Goal: Task Accomplishment & Management: Manage account settings

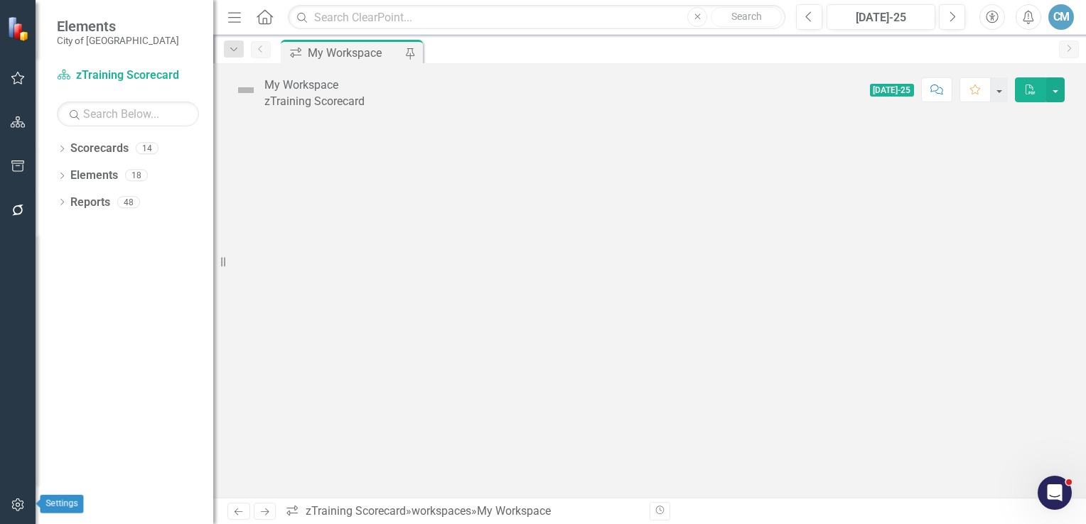
click at [16, 505] on icon "button" at bounding box center [18, 504] width 15 height 11
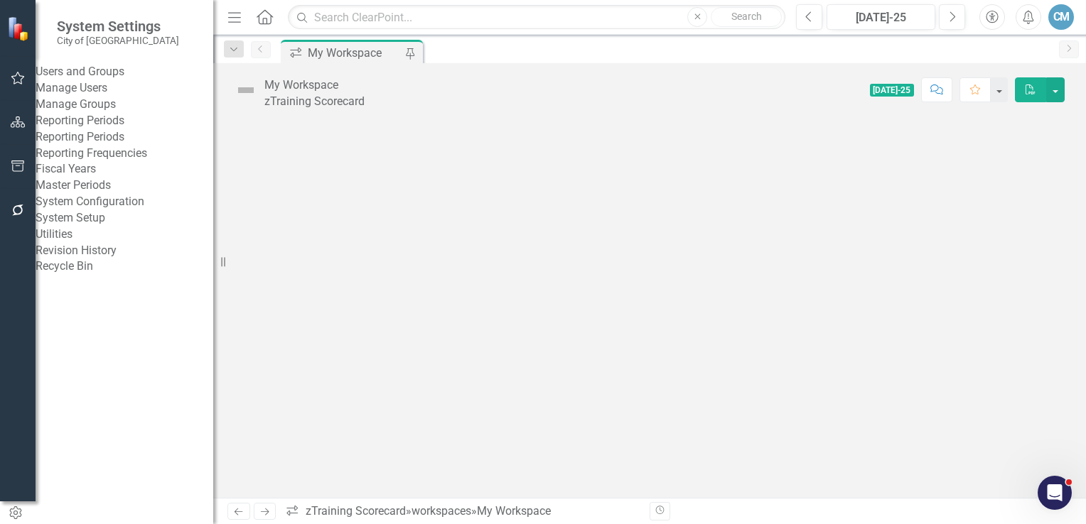
click at [102, 97] on link "Manage Users" at bounding box center [125, 88] width 178 height 16
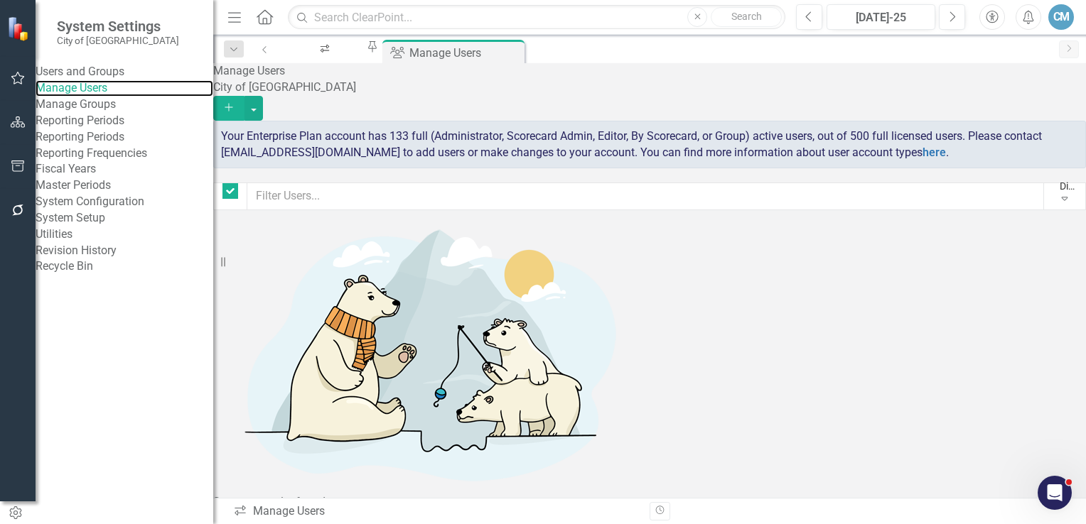
checkbox input "false"
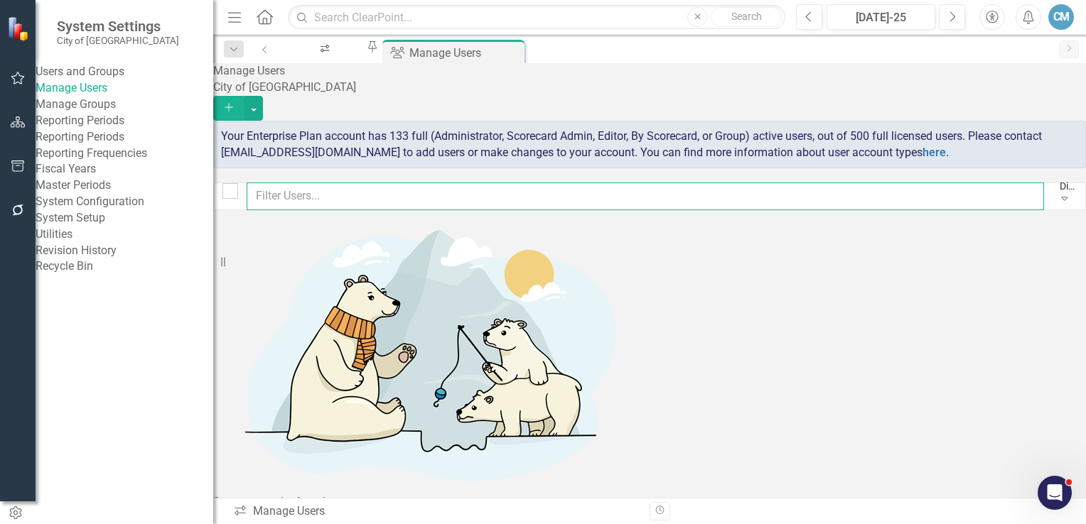
click at [352, 193] on input "text" at bounding box center [645, 197] width 797 height 28
type input "[PERSON_NAME]"
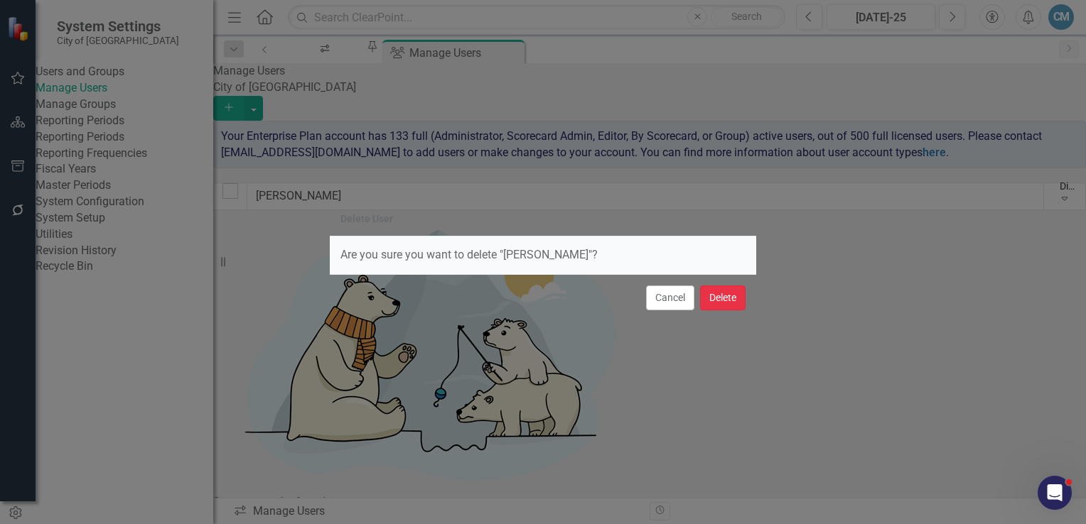
click at [726, 301] on button "Delete" at bounding box center [722, 298] width 45 height 25
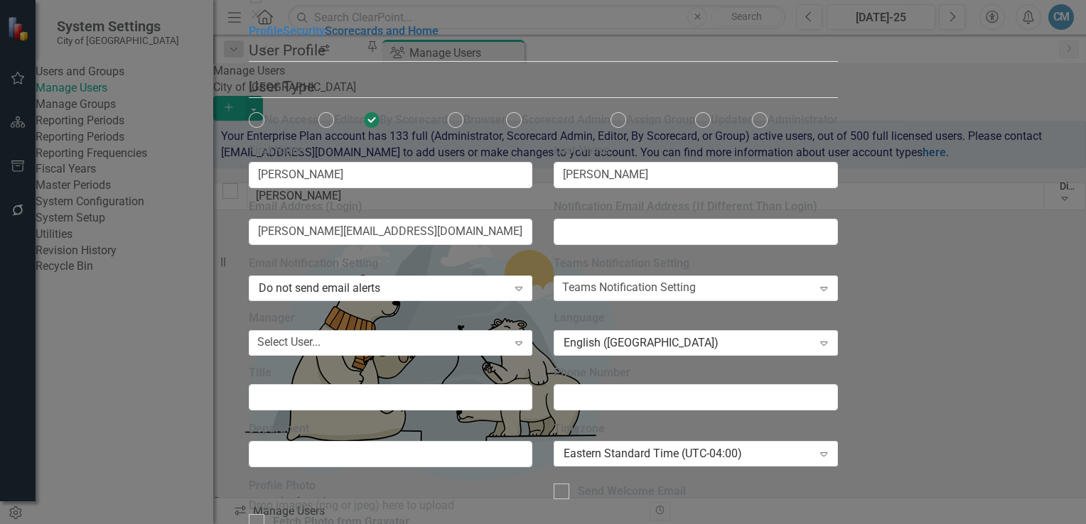
click at [325, 38] on link "Scorecards and Home" at bounding box center [382, 30] width 114 height 13
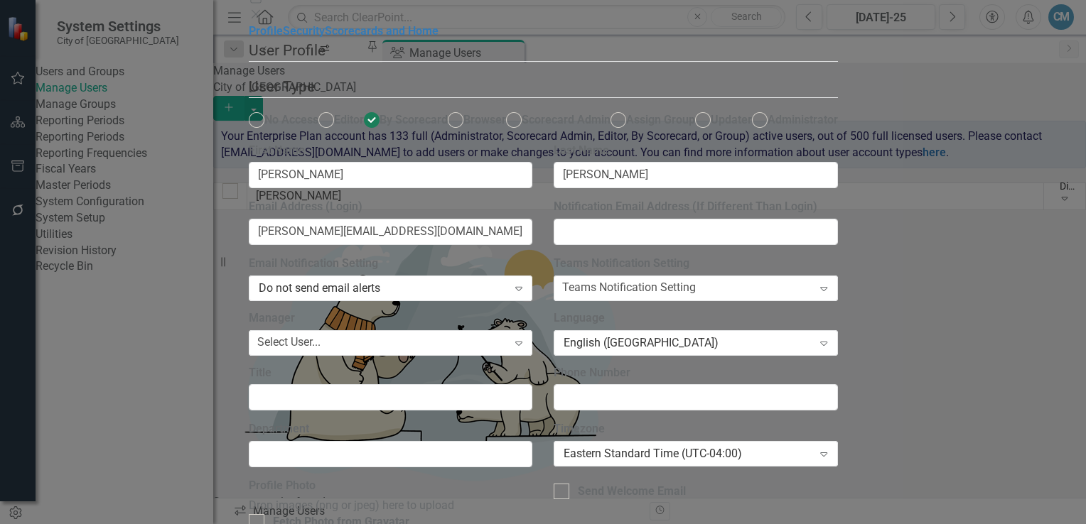
scroll to position [134, 0]
click at [812, 446] on div "Eastern Standard Time (UTC-04:00)" at bounding box center [687, 454] width 249 height 16
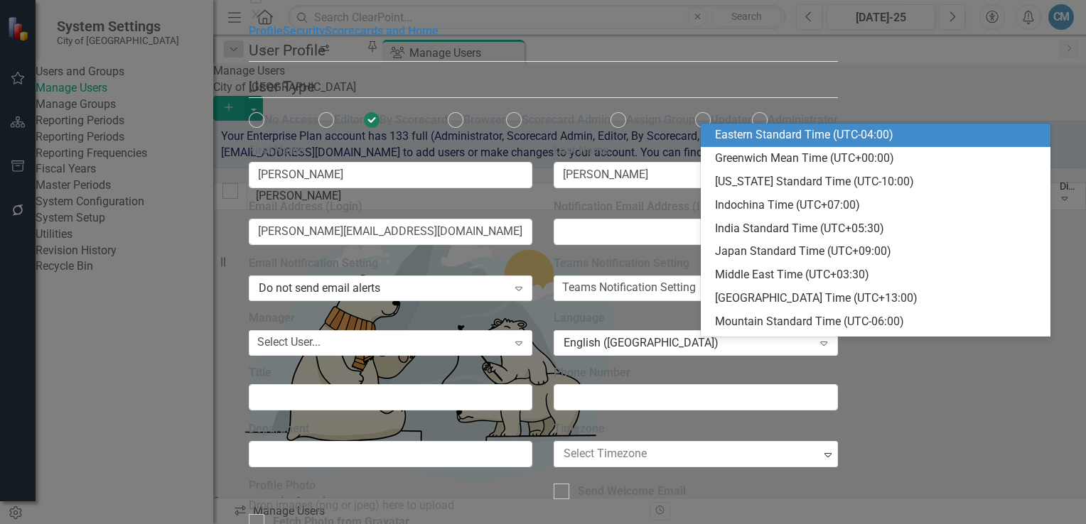
scroll to position [350, 0]
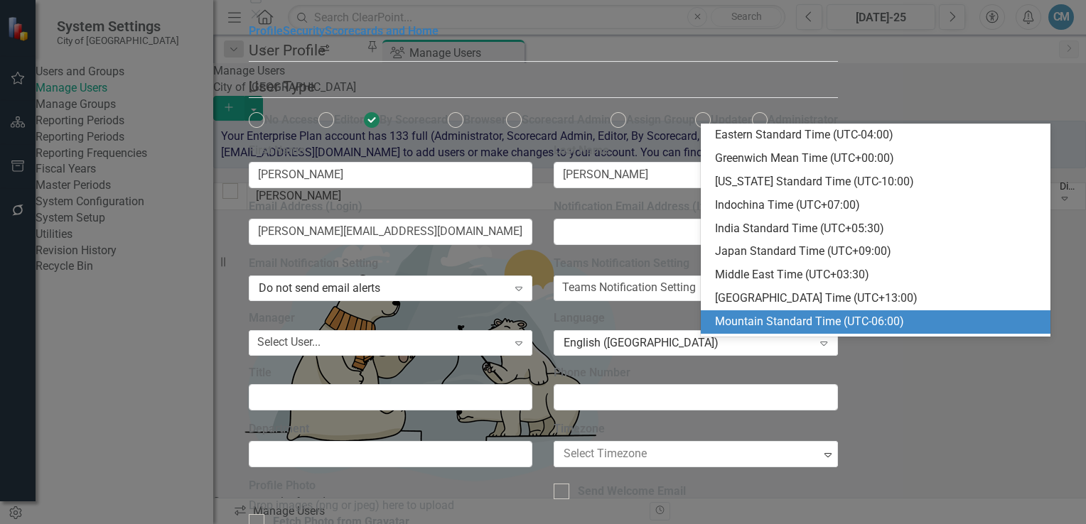
click at [816, 329] on div "Mountain Standard Time (UTC-06:00)" at bounding box center [878, 322] width 327 height 16
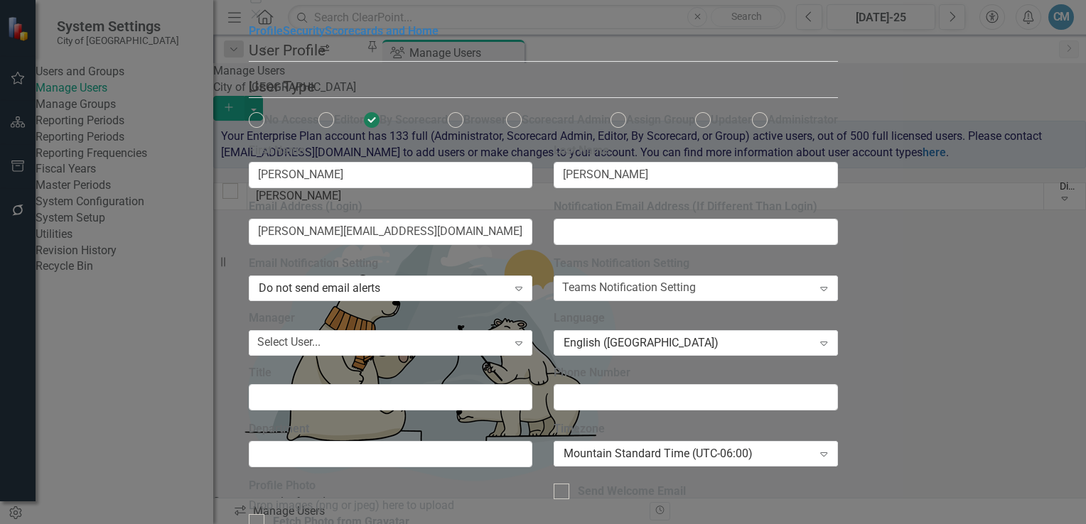
click at [249, 40] on div "Profile Security Scorecards and Home" at bounding box center [543, 31] width 589 height 16
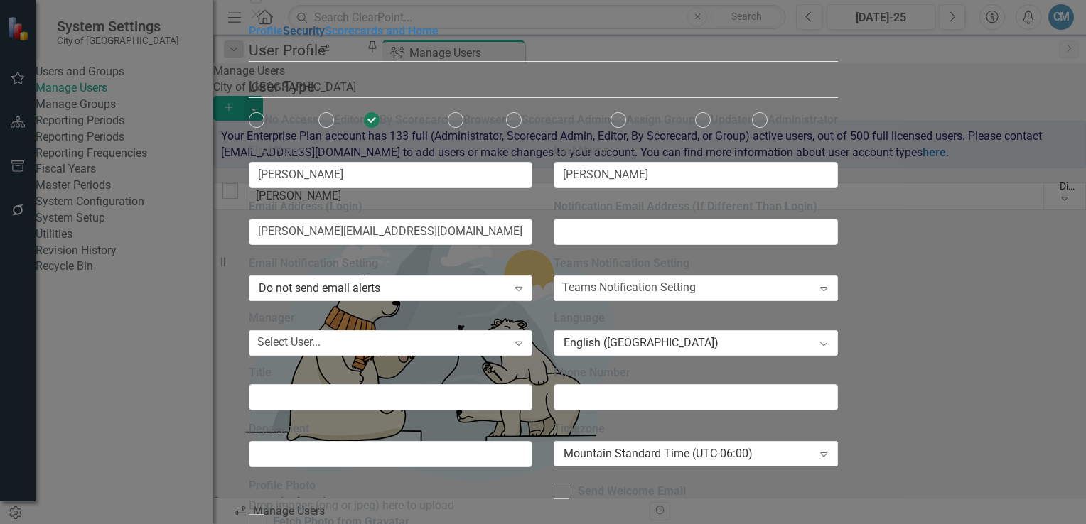
click at [283, 38] on link "Security" at bounding box center [304, 30] width 42 height 13
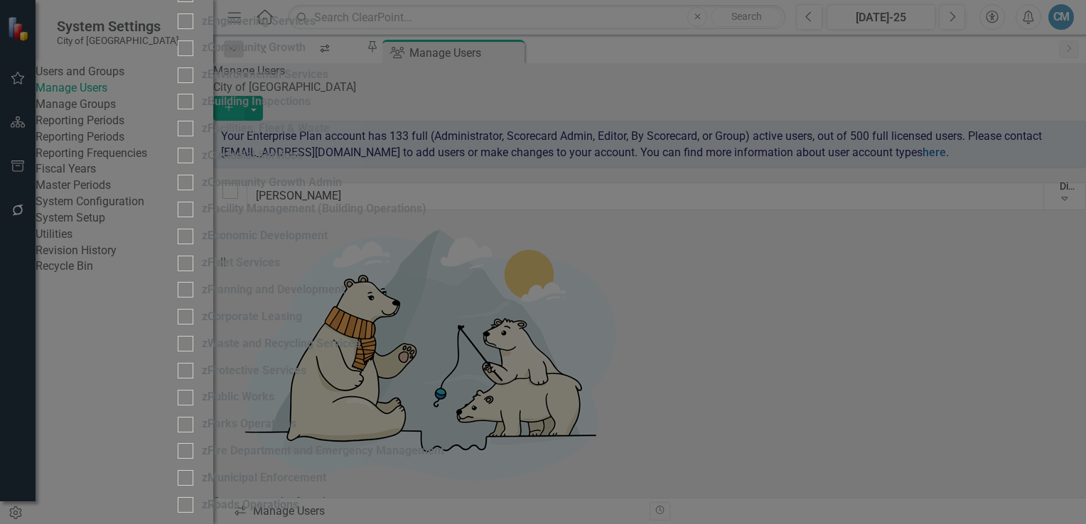
checkbox input "false"
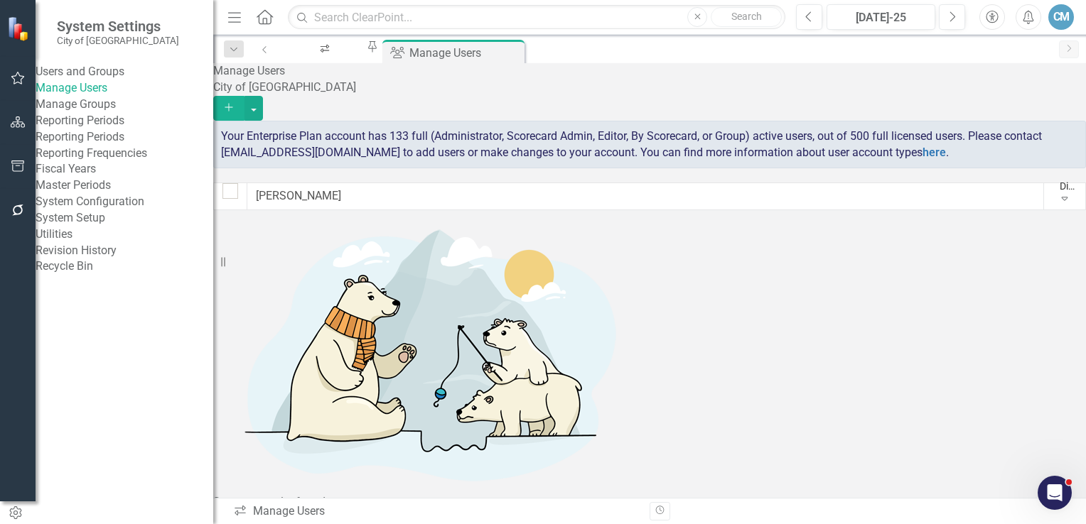
click at [109, 259] on link "Revision History" at bounding box center [125, 251] width 178 height 16
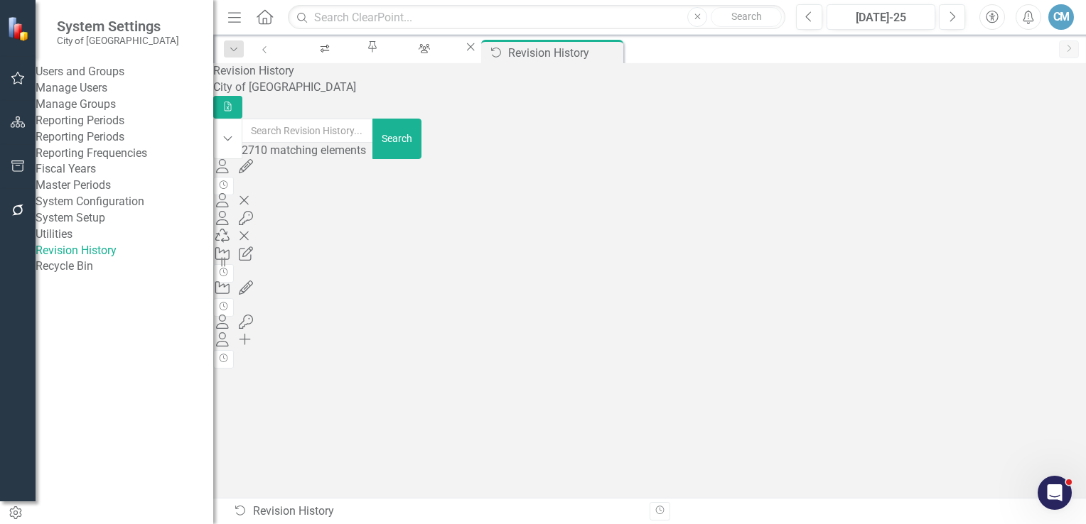
click at [84, 95] on link "Manage Users" at bounding box center [125, 88] width 178 height 16
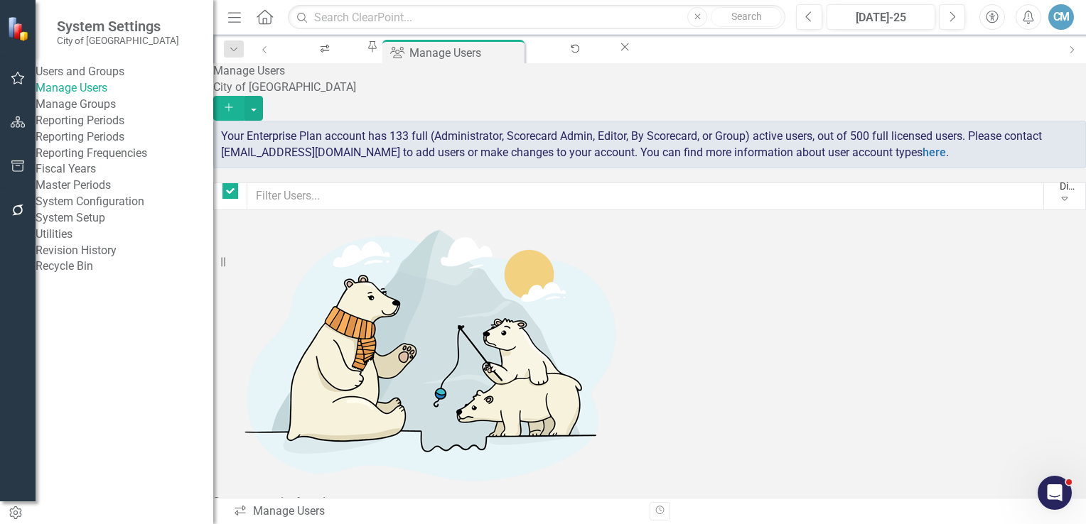
checkbox input "false"
click at [263, 96] on button "button" at bounding box center [253, 108] width 18 height 25
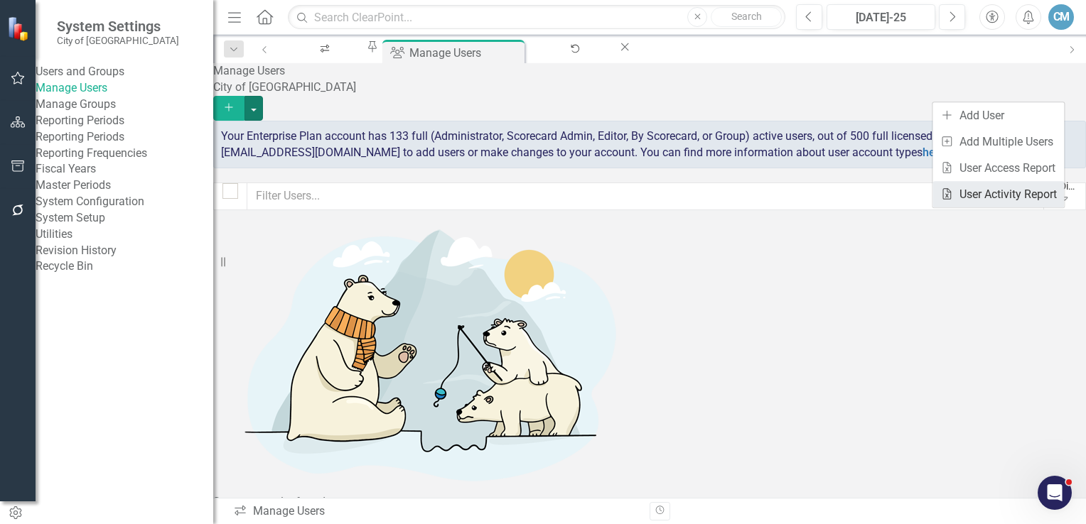
click at [974, 192] on link "Excel File User Activity Report" at bounding box center [997, 194] width 131 height 26
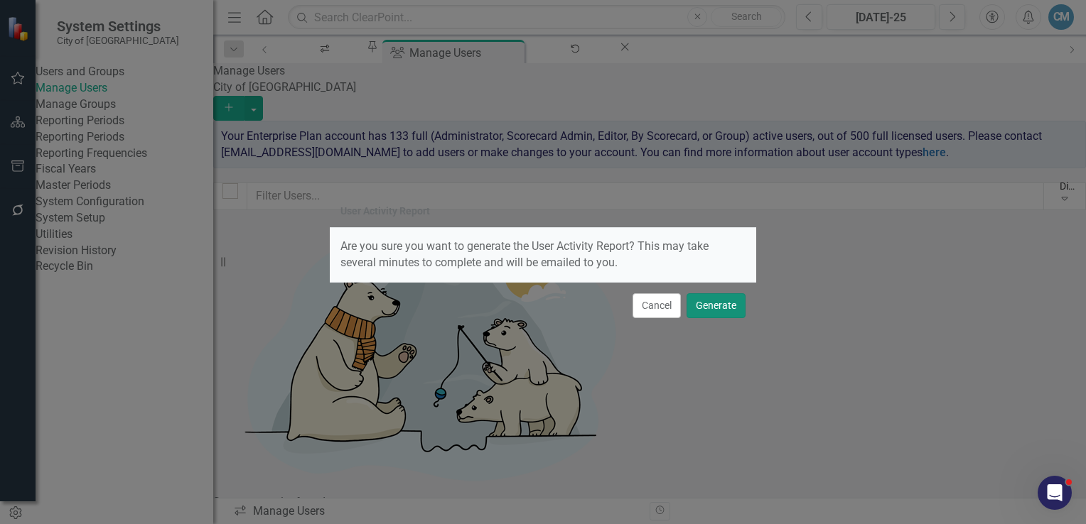
click at [715, 306] on button "Generate" at bounding box center [715, 305] width 59 height 25
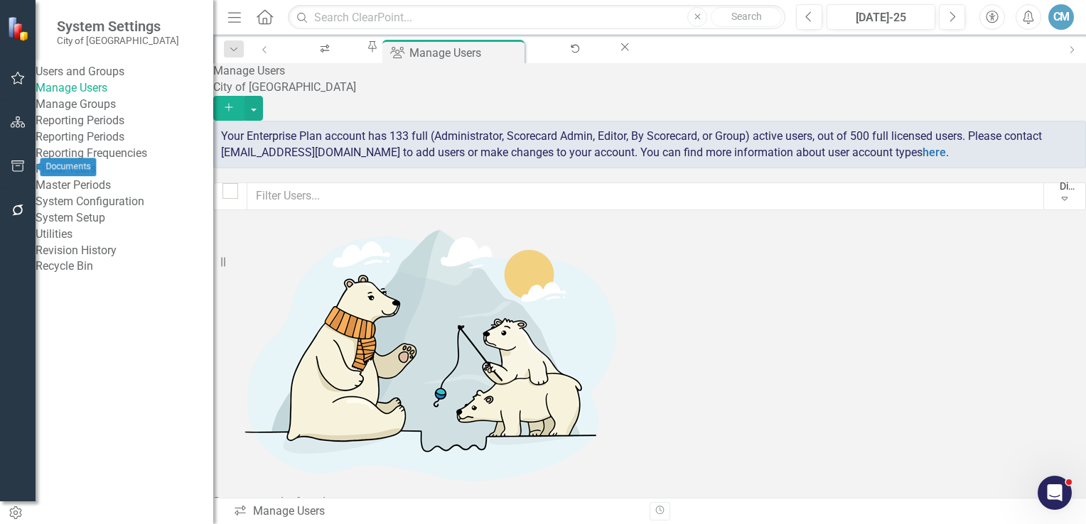
click at [23, 172] on icon "button" at bounding box center [18, 166] width 15 height 11
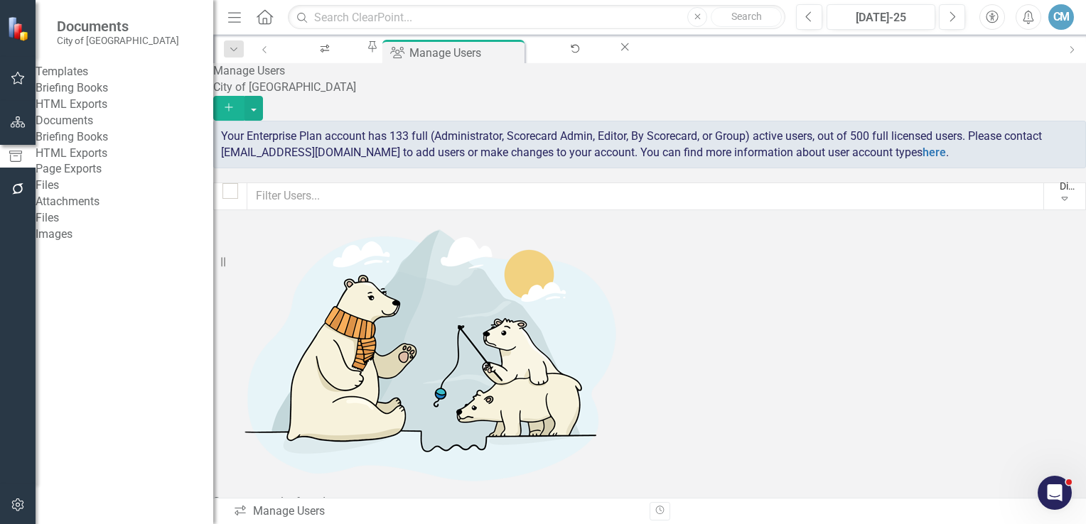
click at [69, 227] on link "Files" at bounding box center [125, 218] width 178 height 16
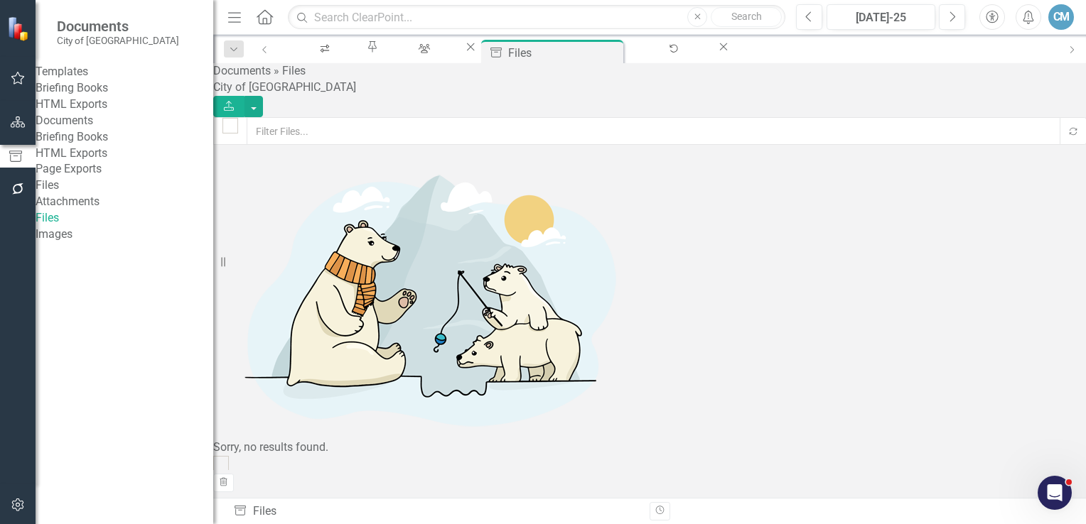
checkbox input "false"
click at [70, 210] on link "Attachments" at bounding box center [125, 202] width 178 height 16
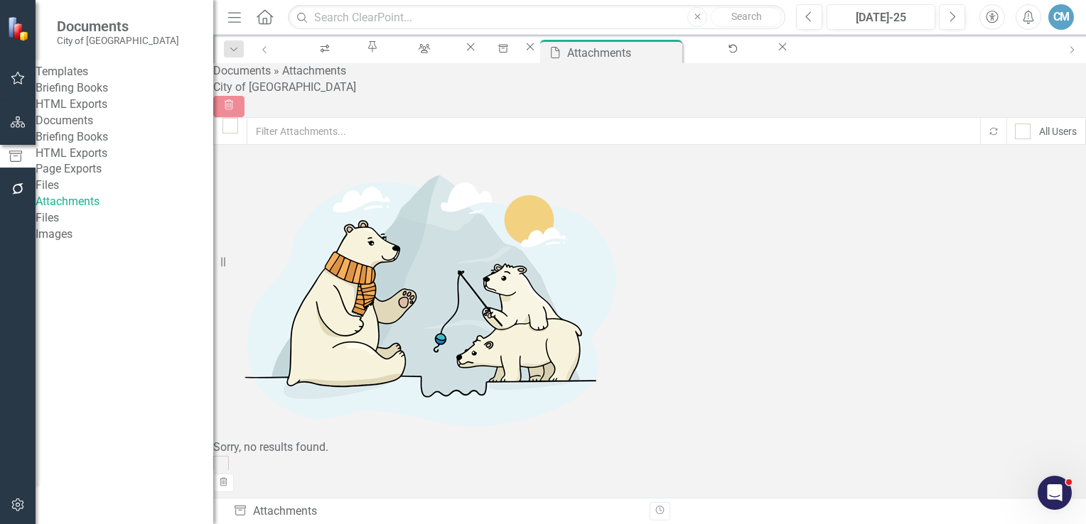
checkbox input "false"
click at [81, 178] on link "Page Exports" at bounding box center [125, 169] width 178 height 16
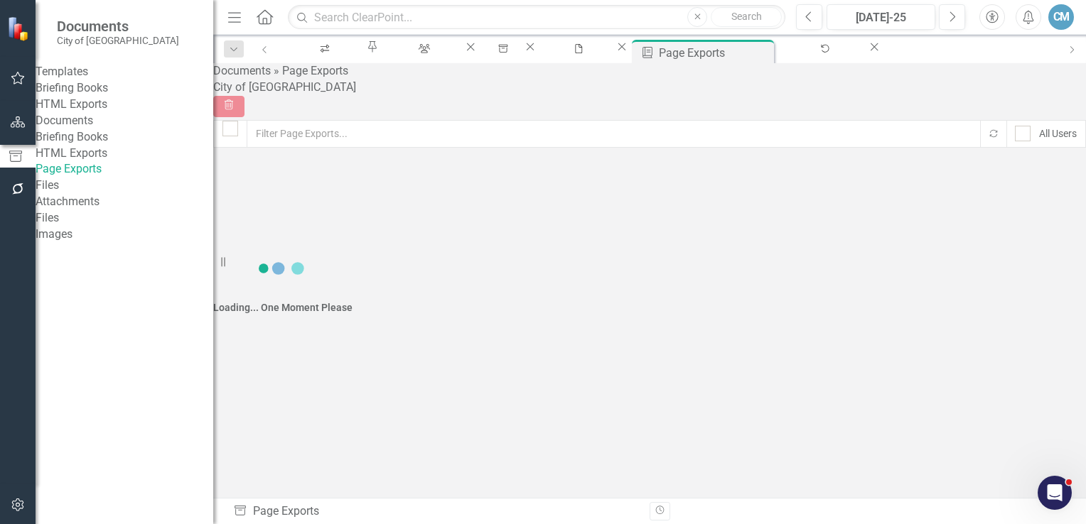
checkbox input "false"
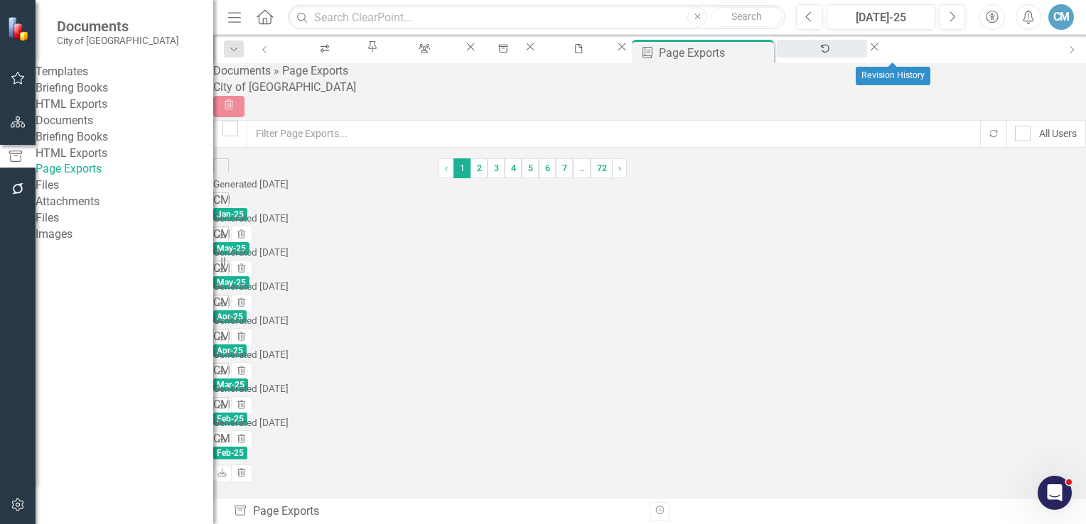
click at [854, 55] on div "Revision History" at bounding box center [821, 62] width 65 height 18
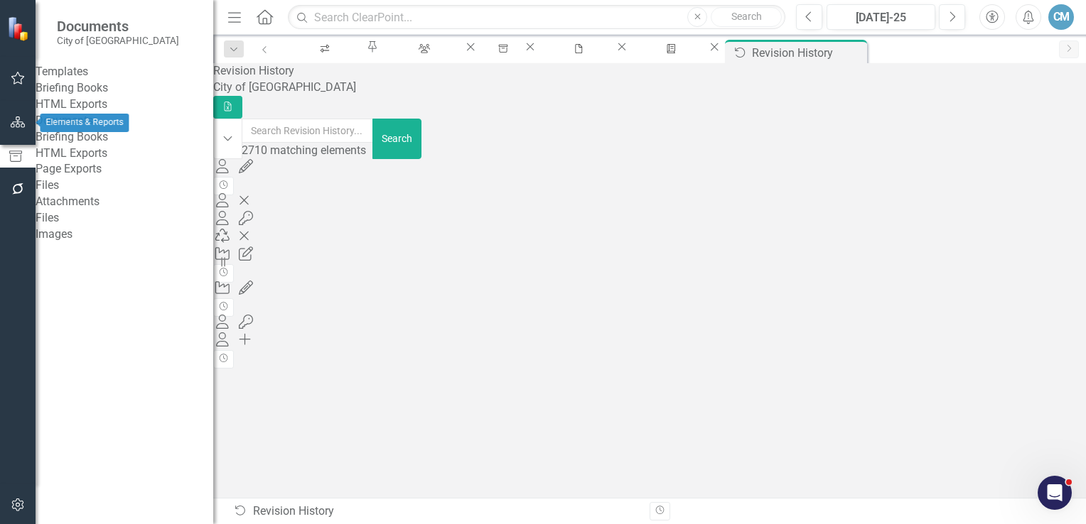
click at [13, 126] on icon "button" at bounding box center [18, 122] width 15 height 11
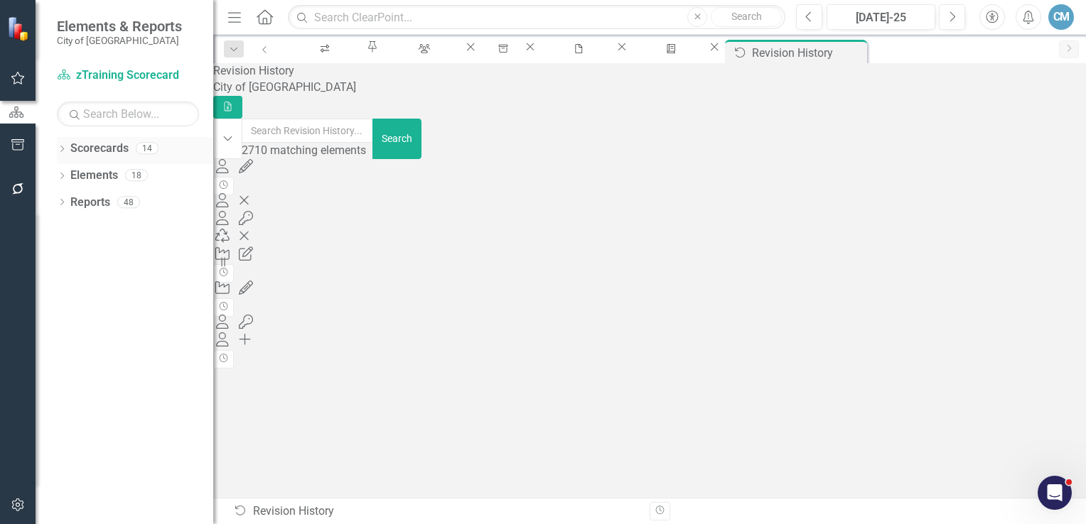
click at [93, 144] on link "Scorecards" at bounding box center [99, 149] width 58 height 16
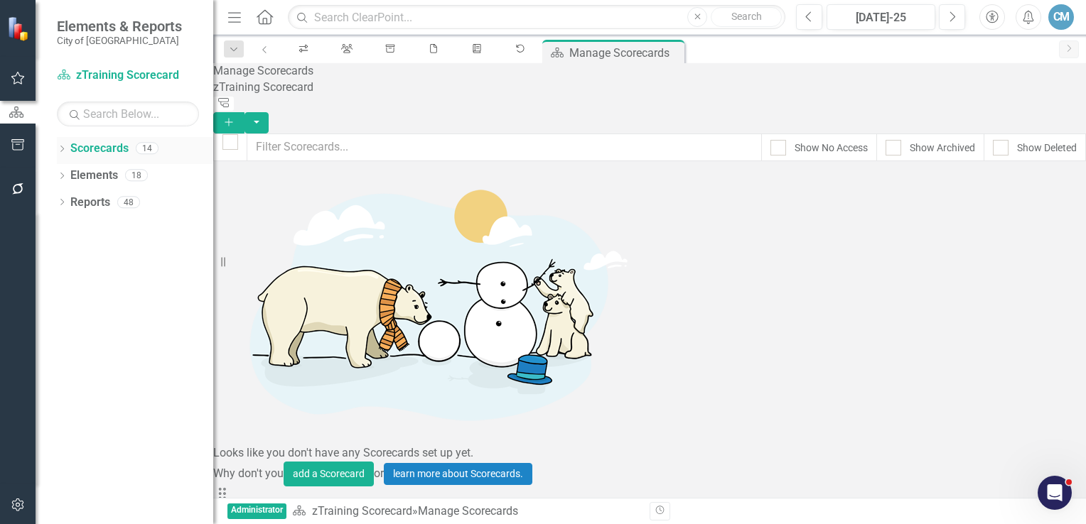
click at [65, 146] on icon "Dropdown" at bounding box center [62, 150] width 10 height 8
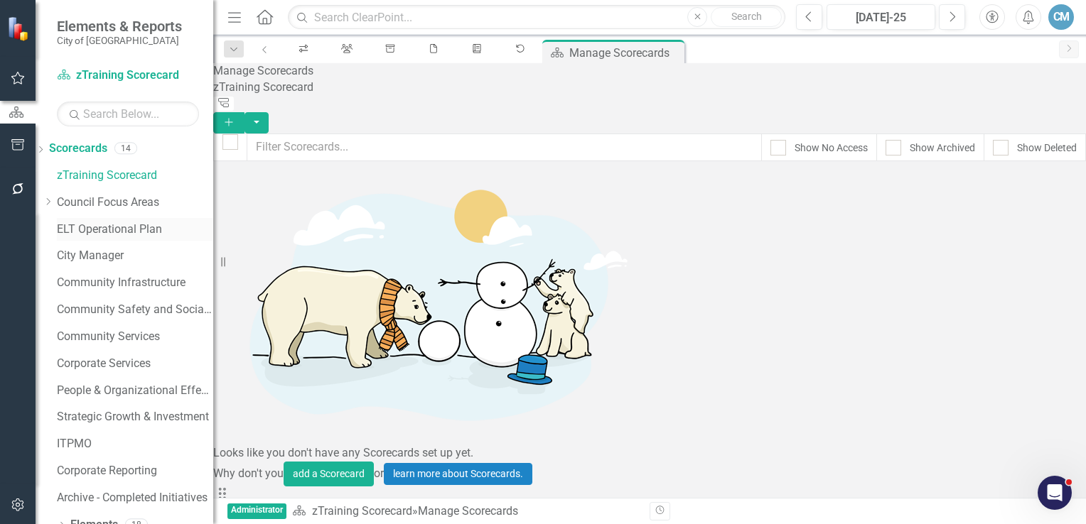
click at [116, 226] on link "ELT Operational Plan" at bounding box center [135, 230] width 156 height 16
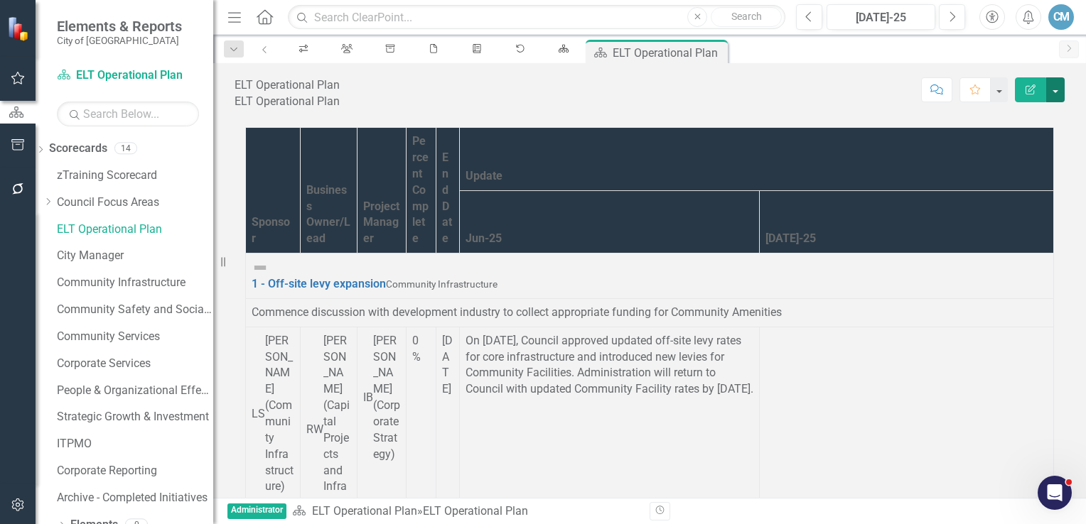
click at [1054, 93] on button "button" at bounding box center [1055, 89] width 18 height 25
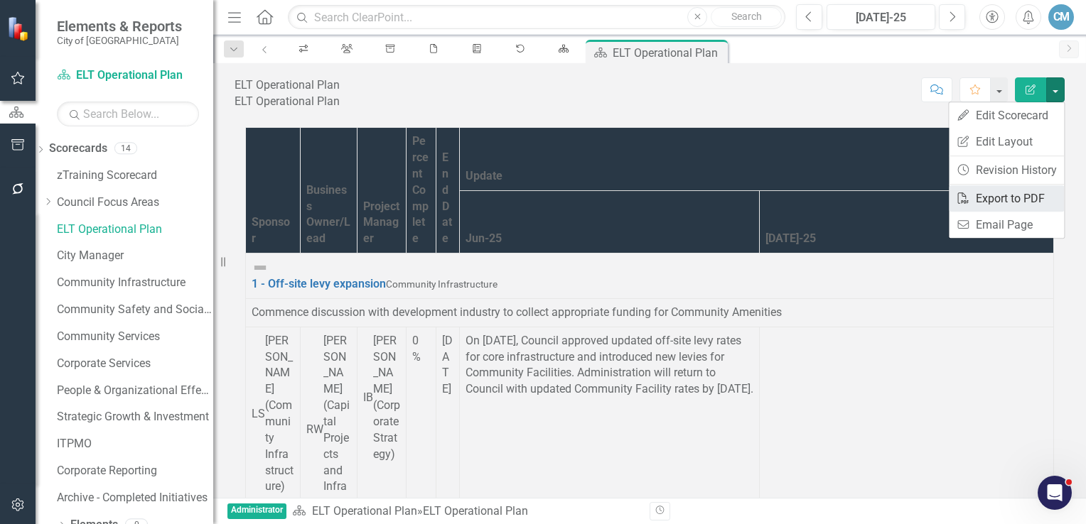
click at [991, 199] on link "PDF Export to PDF" at bounding box center [1005, 198] width 115 height 26
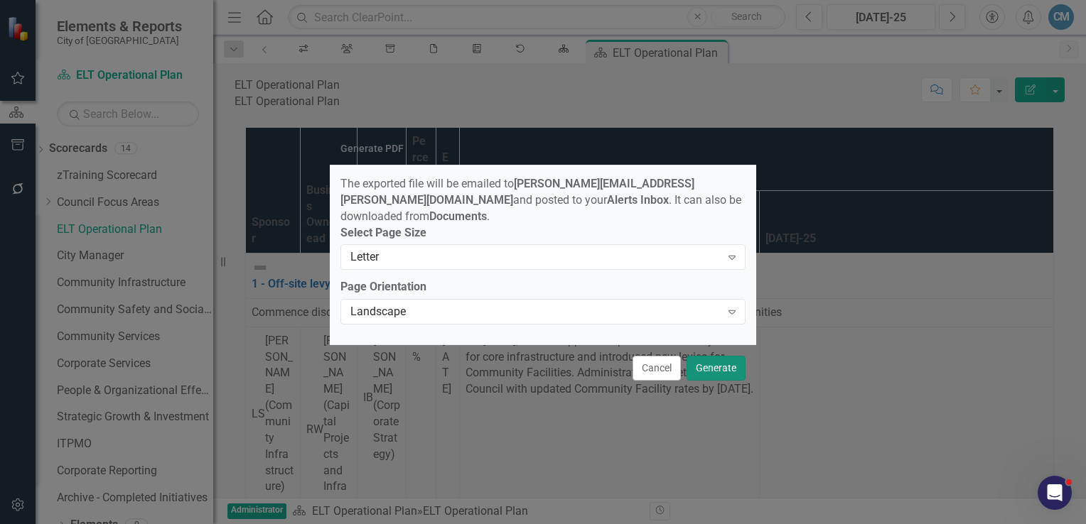
click at [728, 368] on button "Generate" at bounding box center [715, 368] width 59 height 25
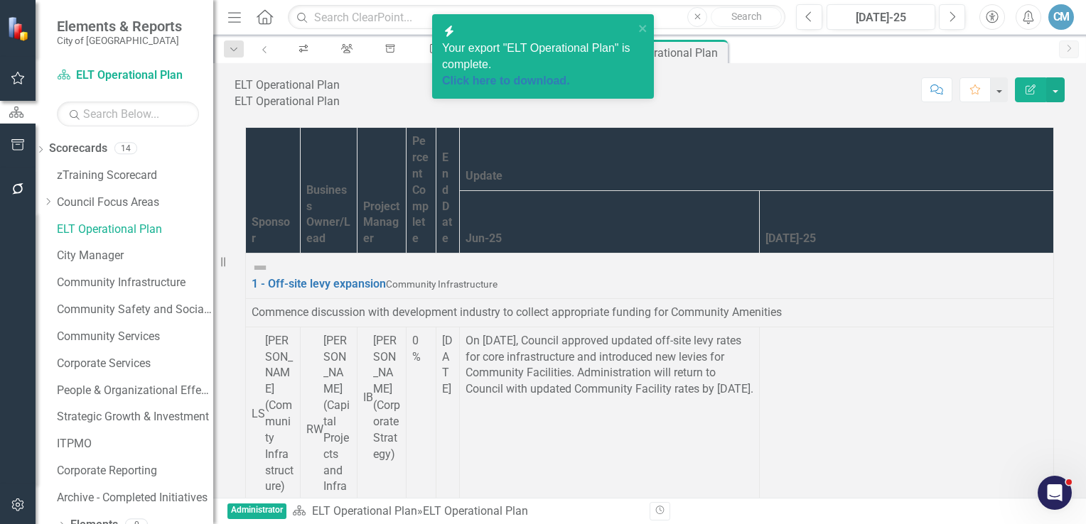
scroll to position [568, 0]
click at [512, 75] on link "Click here to download." at bounding box center [506, 81] width 128 height 12
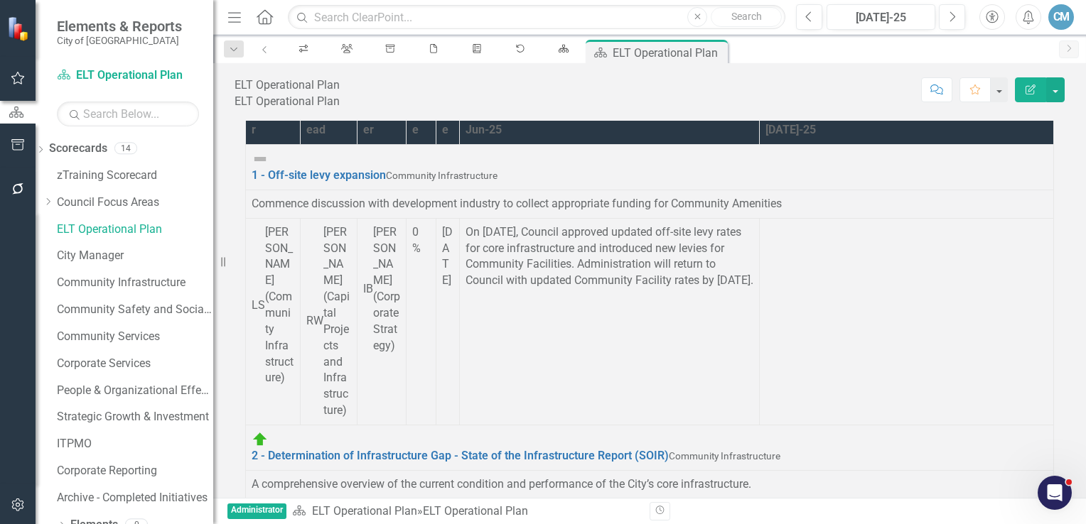
scroll to position [111, 0]
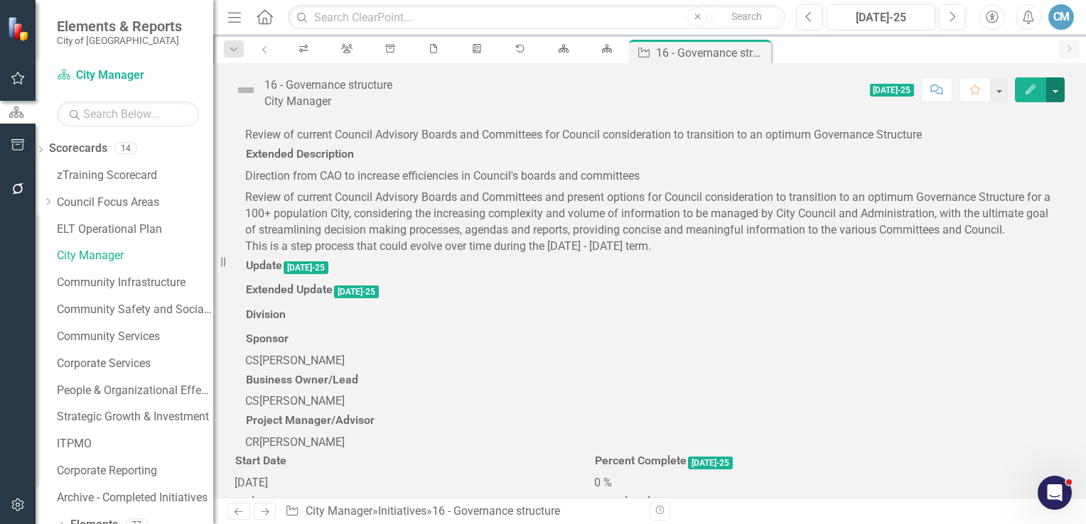
click at [1051, 98] on button "button" at bounding box center [1055, 89] width 18 height 25
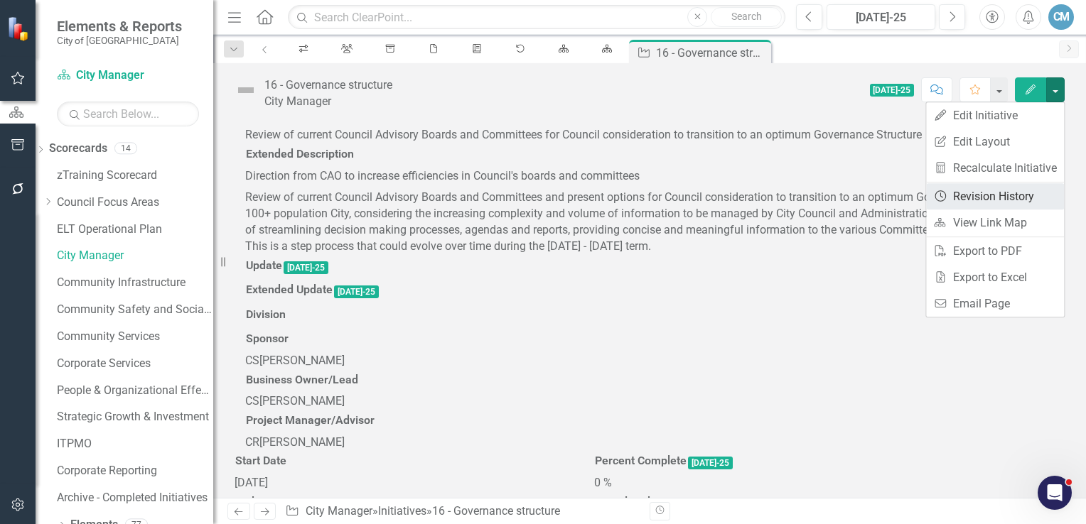
click at [975, 201] on link "Revision History Revision History" at bounding box center [995, 196] width 138 height 26
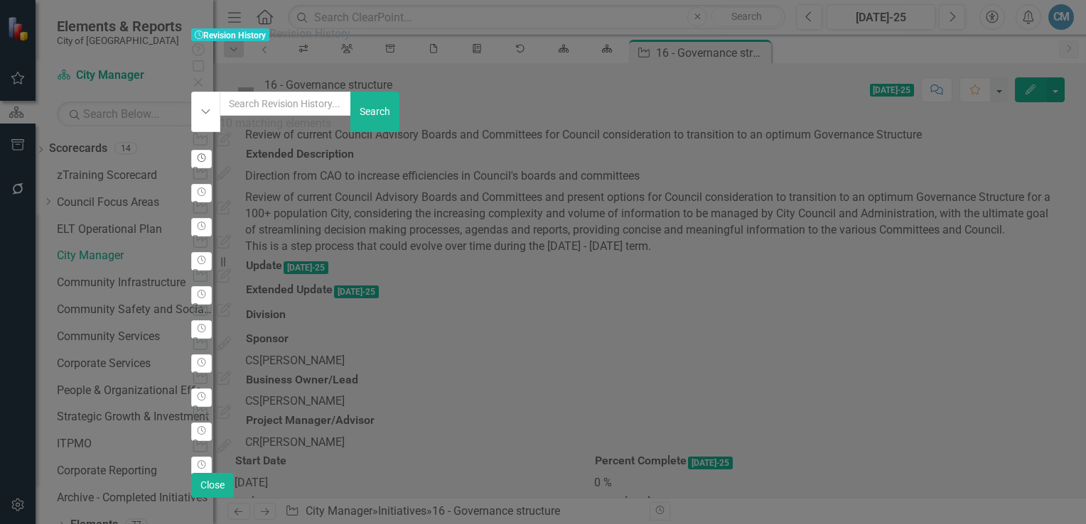
click at [212, 150] on button "Revision History" at bounding box center [201, 159] width 21 height 18
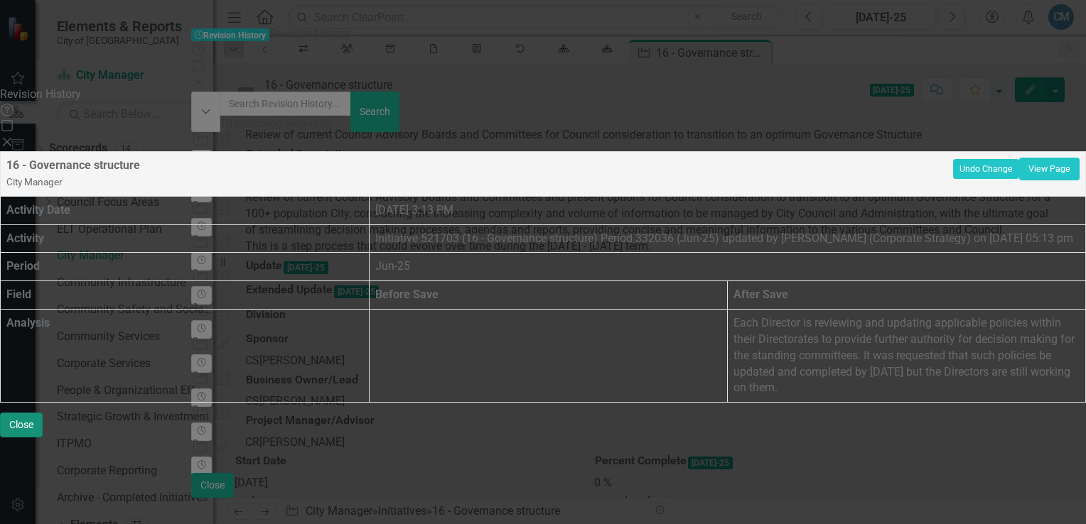
click at [43, 438] on button "Close" at bounding box center [21, 425] width 43 height 25
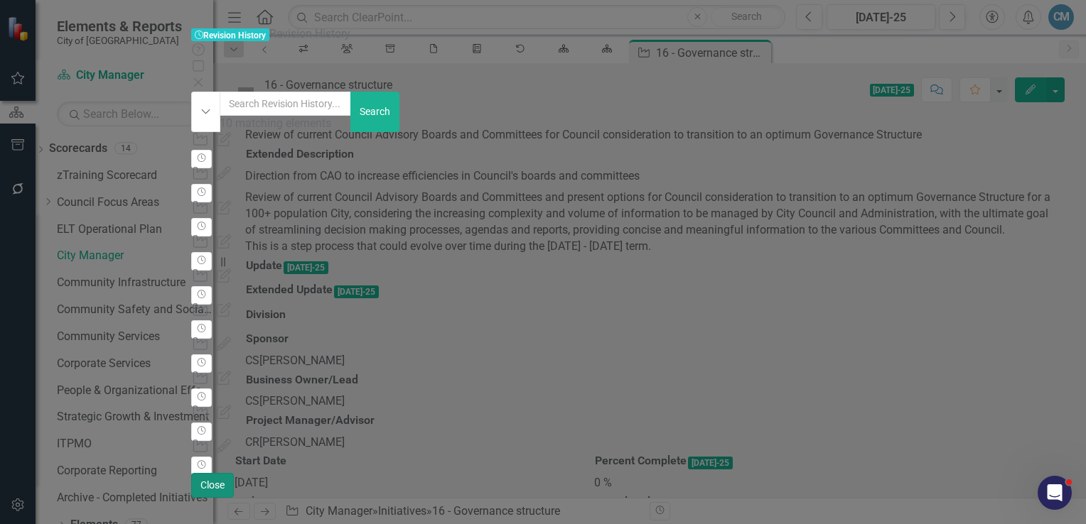
click at [234, 498] on button "Close" at bounding box center [212, 485] width 43 height 25
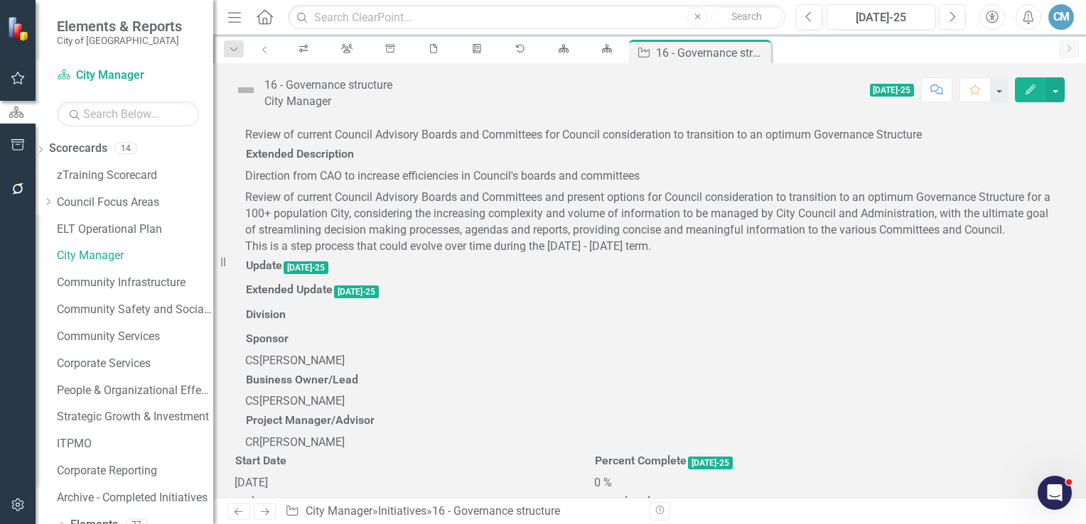
click at [255, 144] on div "Review of current Council Advisory Boards and Committees for Council considerat…" at bounding box center [649, 135] width 808 height 16
click at [250, 141] on span "Review of current Council Advisory Boards and Committees for Council considerat…" at bounding box center [583, 134] width 676 height 13
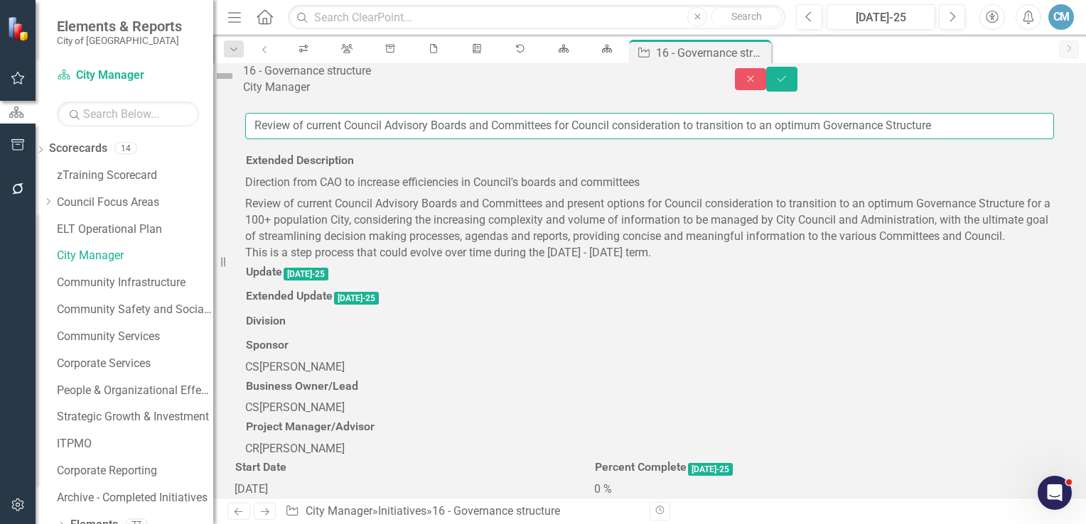
drag, startPoint x: 256, startPoint y: 175, endPoint x: 941, endPoint y: 178, distance: 684.9
click at [941, 139] on input "Review of current Council Advisory Boards and Committees for Council considerat…" at bounding box center [649, 126] width 808 height 26
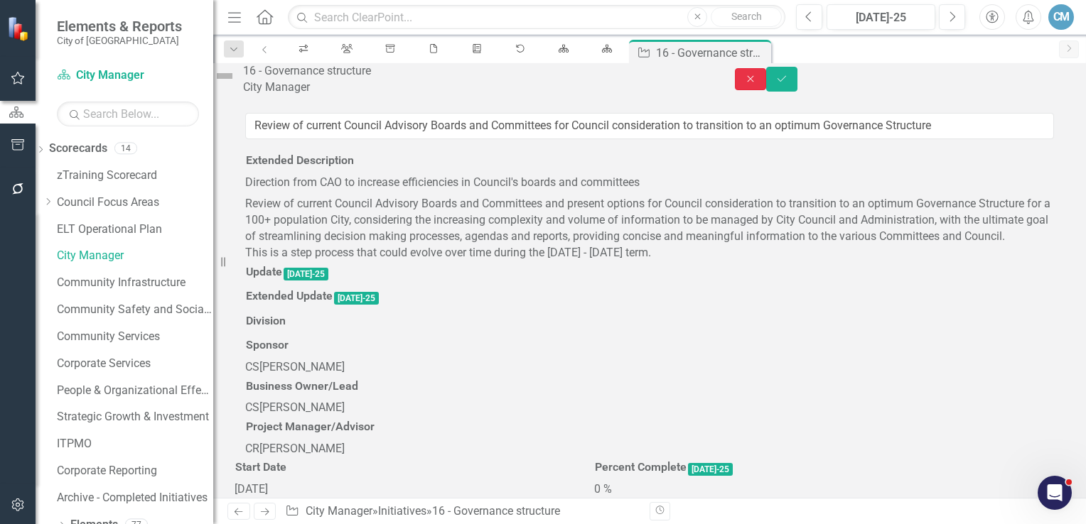
click at [766, 89] on button "Close" at bounding box center [750, 79] width 31 height 22
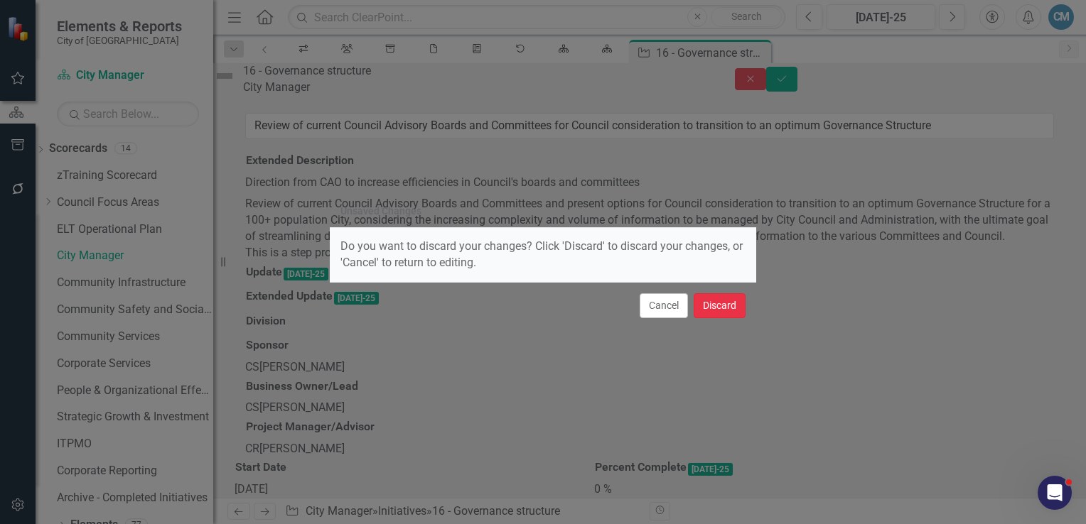
click at [720, 303] on button "Discard" at bounding box center [719, 305] width 52 height 25
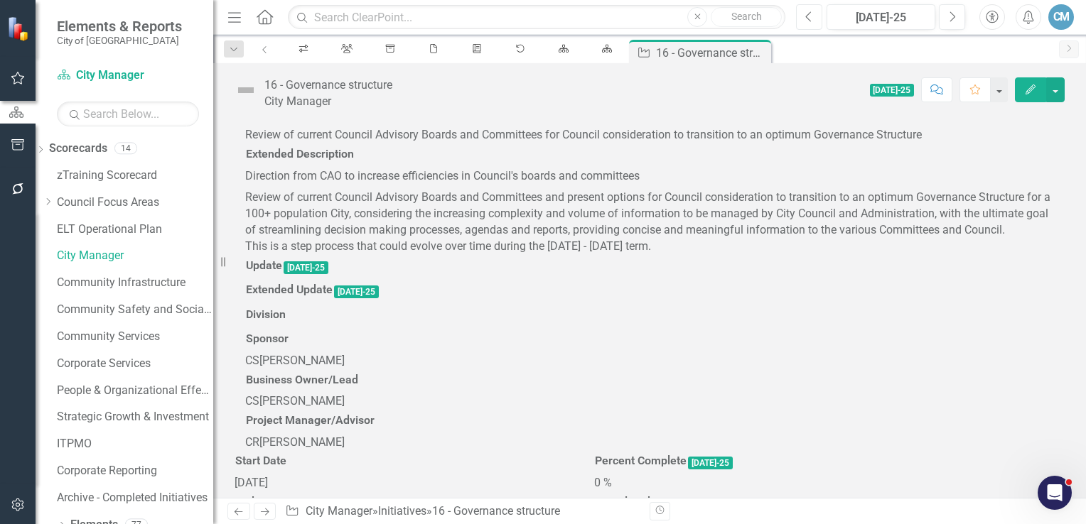
click at [813, 18] on icon "Previous" at bounding box center [809, 17] width 8 height 13
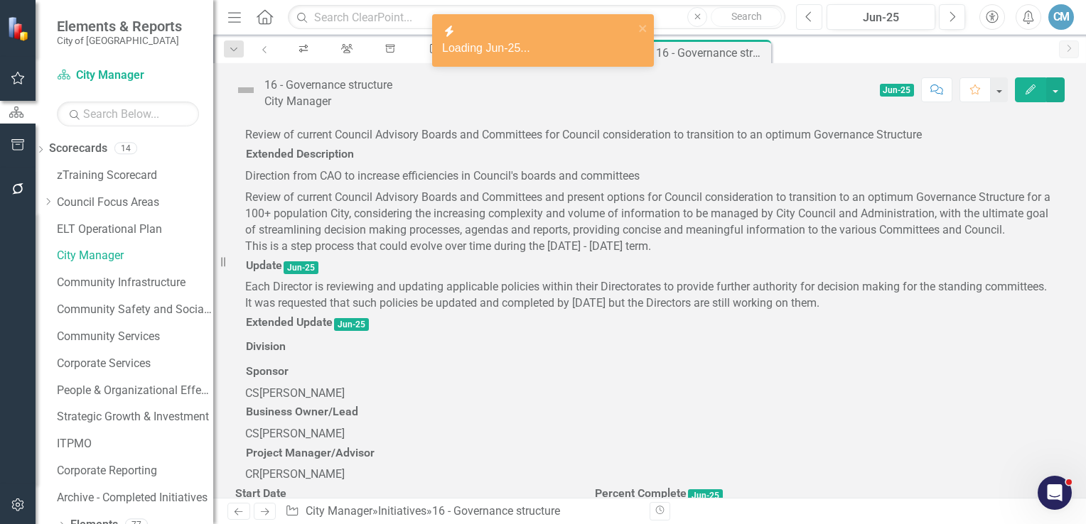
scroll to position [142, 0]
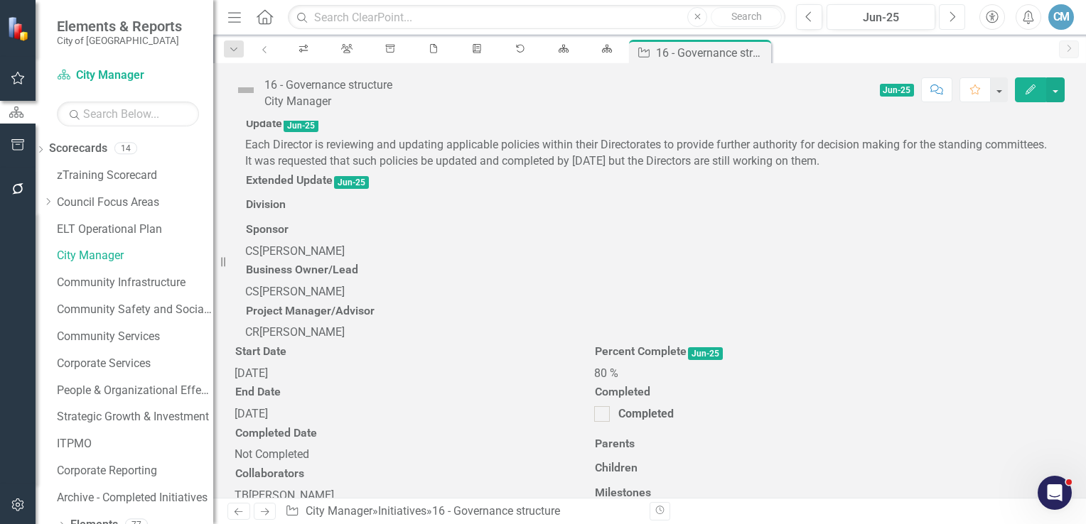
click at [952, 16] on icon "Next" at bounding box center [952, 17] width 8 height 13
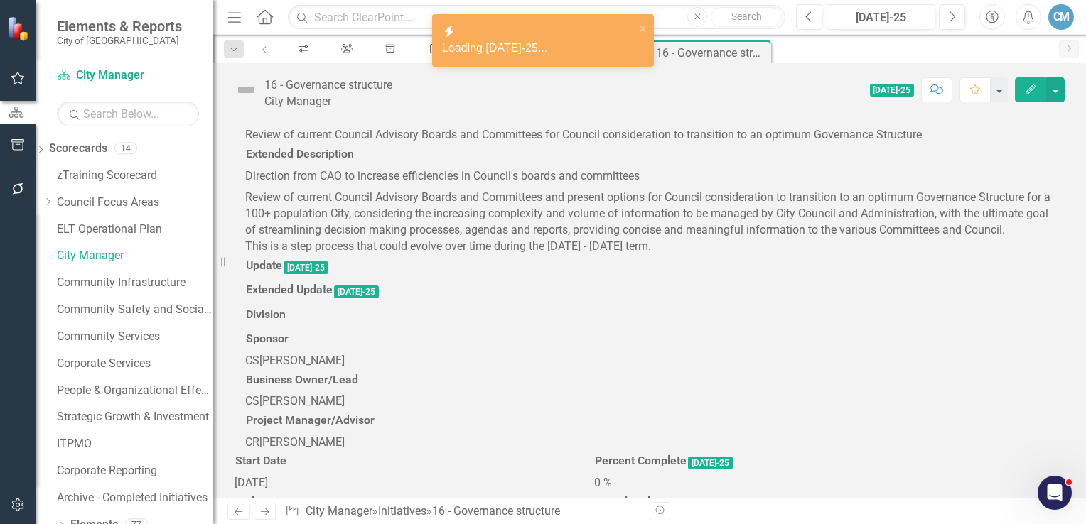
click at [293, 279] on div at bounding box center [649, 279] width 808 height 0
click at [281, 279] on div at bounding box center [649, 279] width 808 height 0
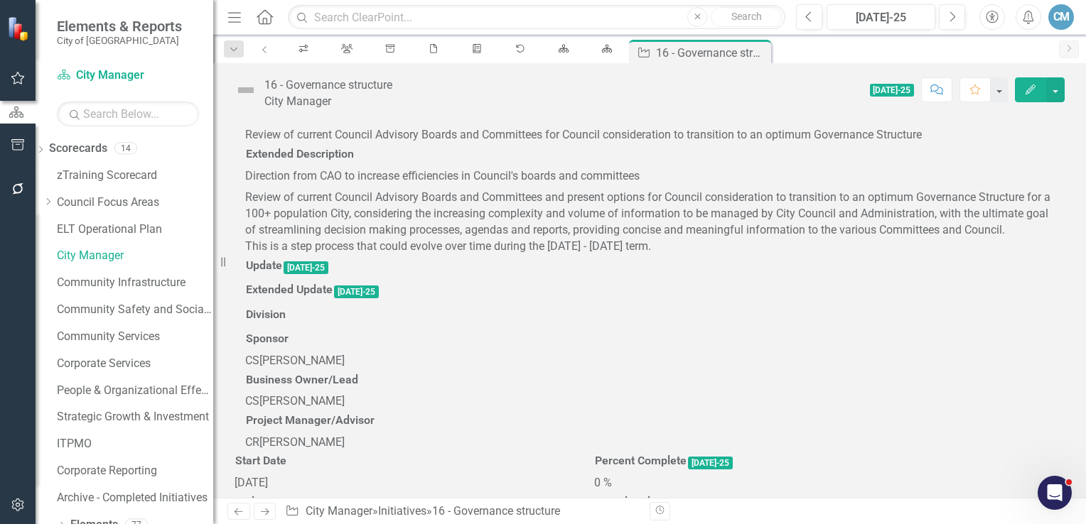
click at [266, 279] on div at bounding box center [649, 279] width 808 height 0
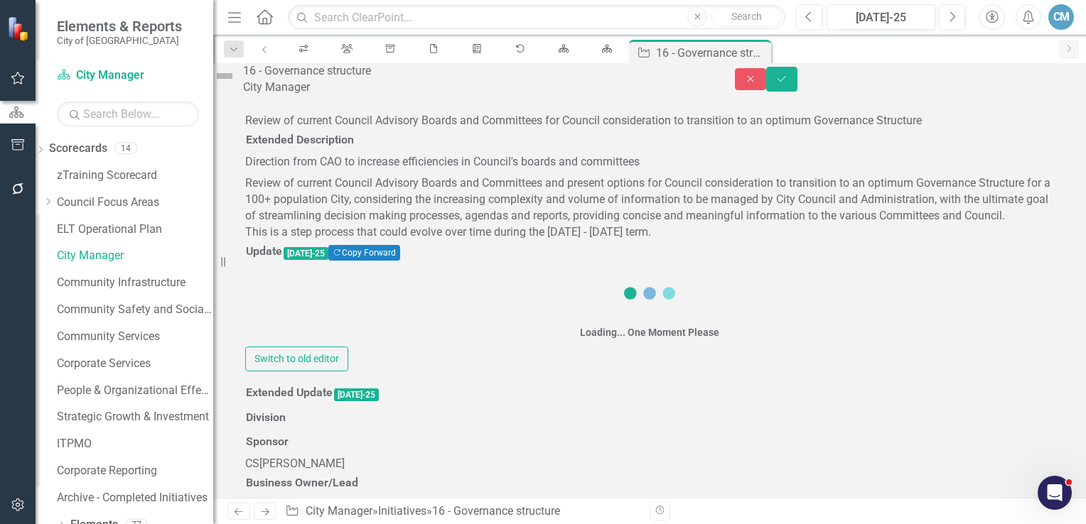
click at [269, 372] on div "Loading... One Moment Please Switch to old editor" at bounding box center [649, 318] width 808 height 107
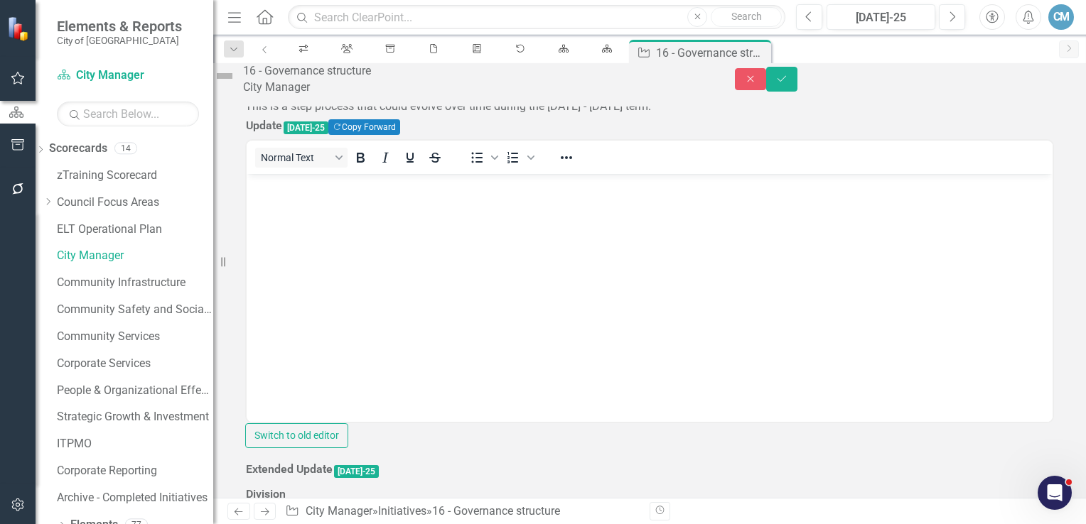
scroll to position [213, 0]
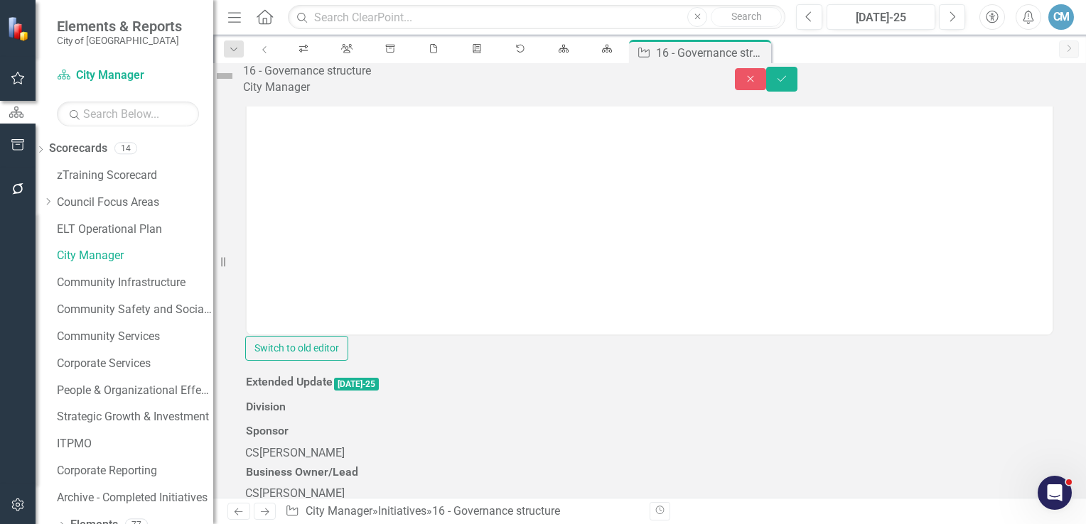
click at [285, 129] on body "Rich Text Area. Press ALT-0 for help." at bounding box center [650, 193] width 806 height 213
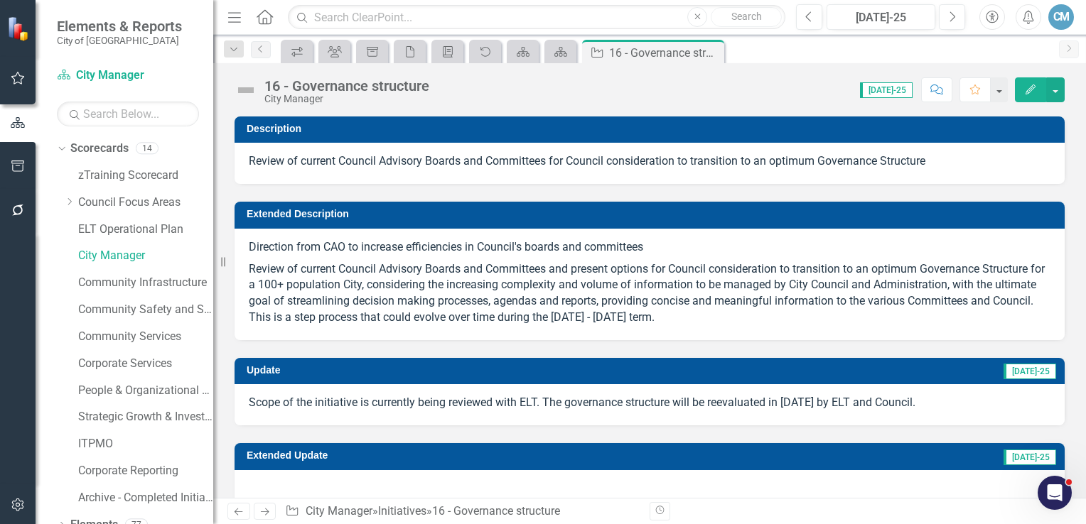
scroll to position [71, 0]
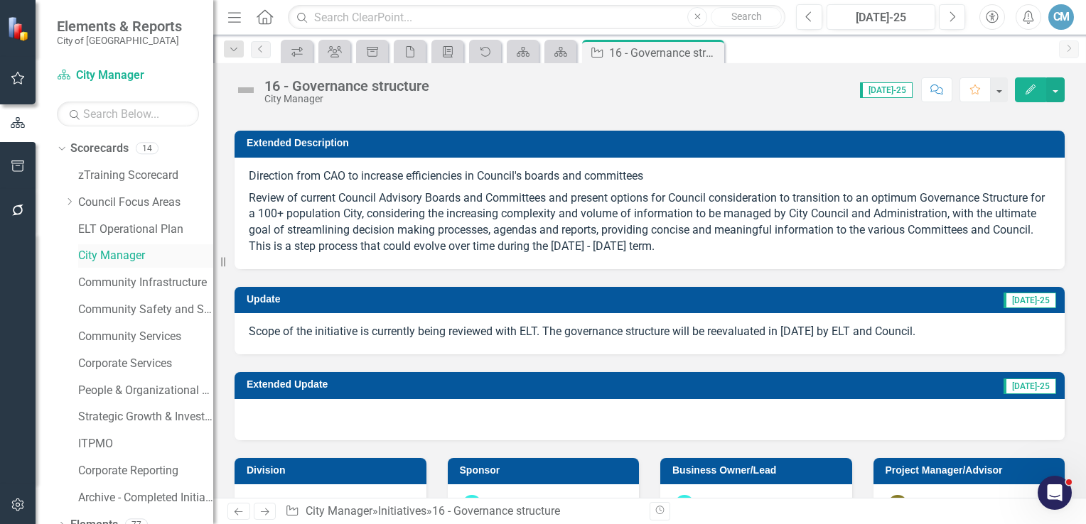
click at [101, 254] on link "City Manager" at bounding box center [145, 256] width 135 height 16
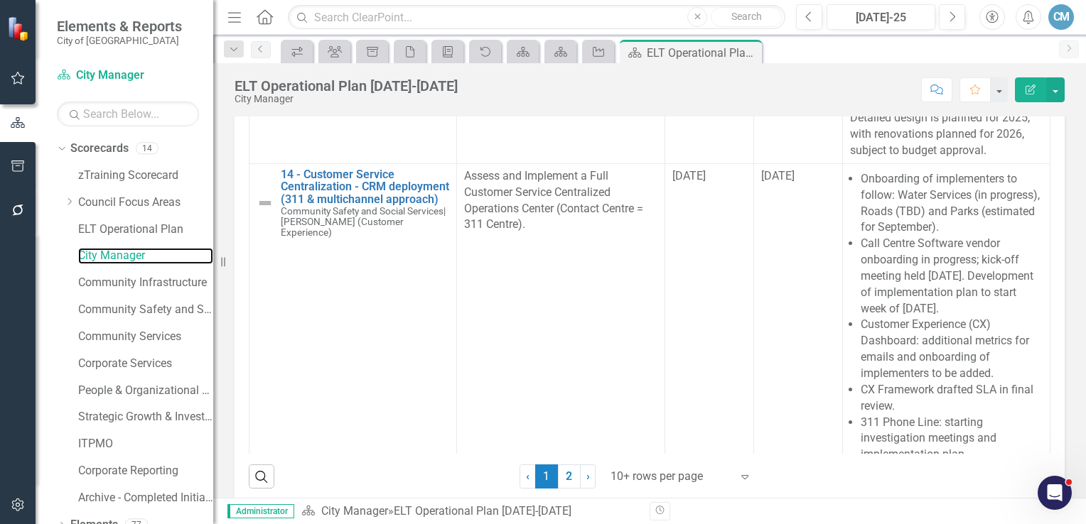
scroll to position [608, 0]
